Goal: Information Seeking & Learning: Learn about a topic

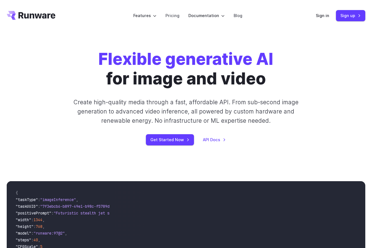
click at [341, 89] on div "Flexible generative AI for image and video Create high-quality media through a …" at bounding box center [186, 97] width 359 height 96
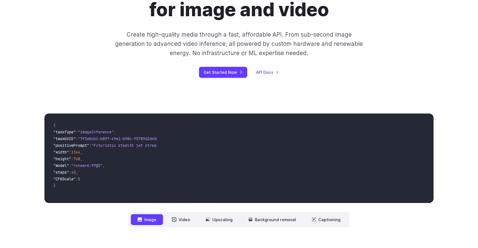
scroll to position [11, 0]
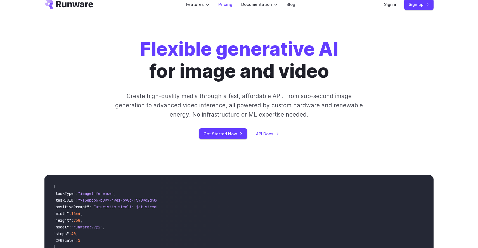
click at [229, 3] on link "Pricing" at bounding box center [226, 4] width 14 height 6
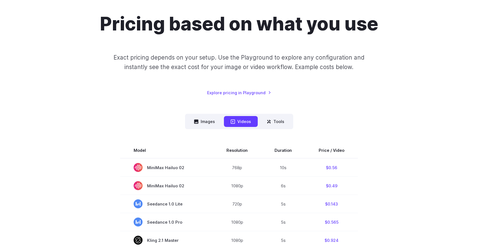
scroll to position [46, 0]
click at [279, 120] on button "Tools" at bounding box center [275, 121] width 31 height 11
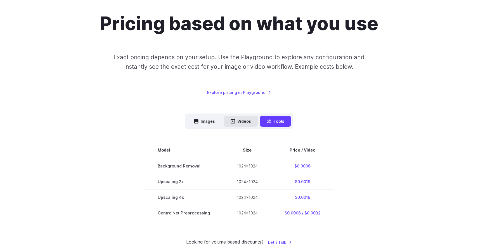
click at [241, 122] on button "Videos" at bounding box center [241, 121] width 34 height 11
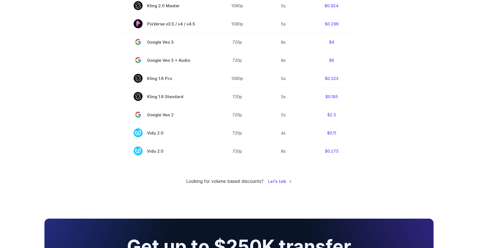
scroll to position [409, 0]
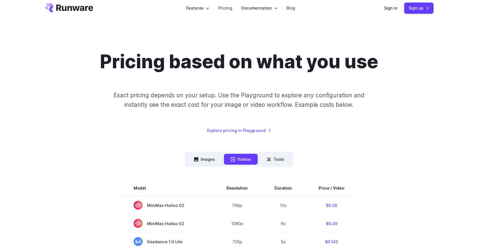
scroll to position [0, 0]
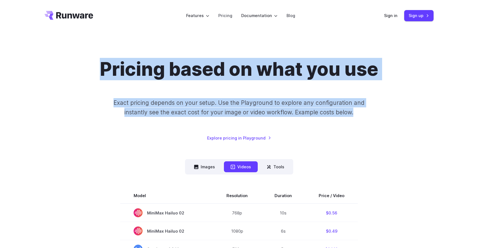
drag, startPoint x: 95, startPoint y: 70, endPoint x: 253, endPoint y: 120, distance: 166.0
click at [253, 120] on div "Pricing based on what you use Exact pricing depends on your setup. Use the Play…" at bounding box center [238, 99] width 389 height 83
